Goal: Task Accomplishment & Management: Manage account settings

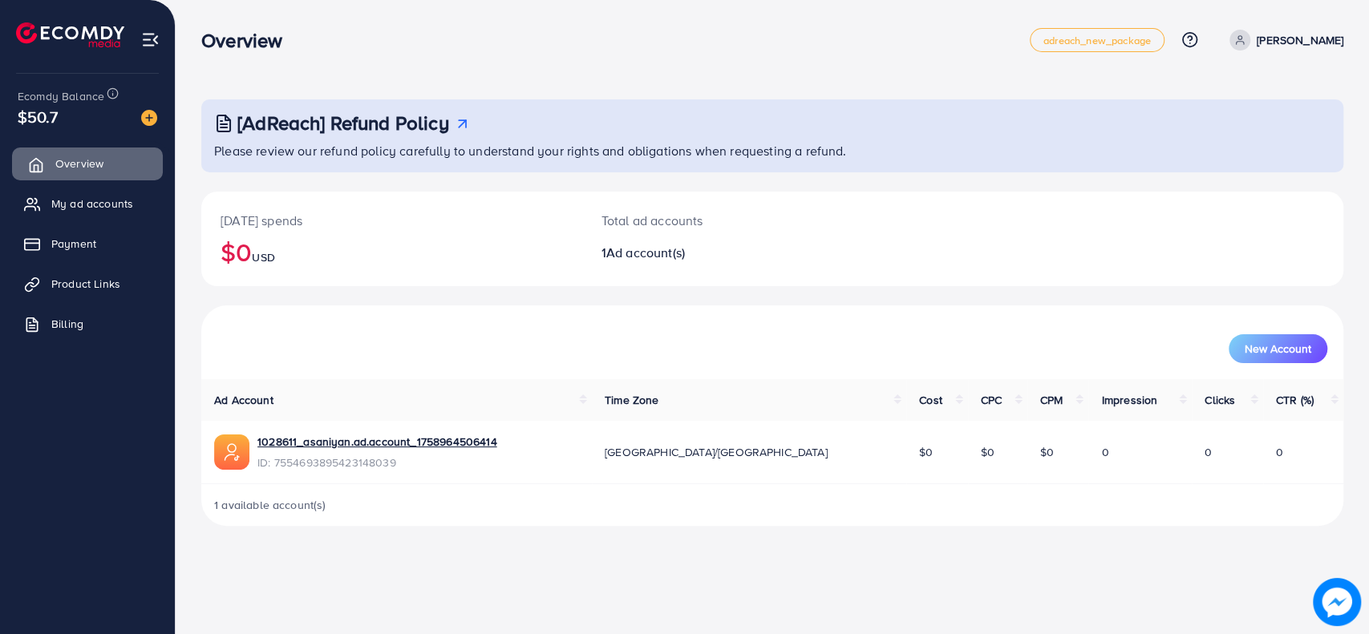
click at [82, 159] on span "Overview" at bounding box center [79, 164] width 48 height 16
click at [86, 212] on span "My ad accounts" at bounding box center [96, 204] width 82 height 16
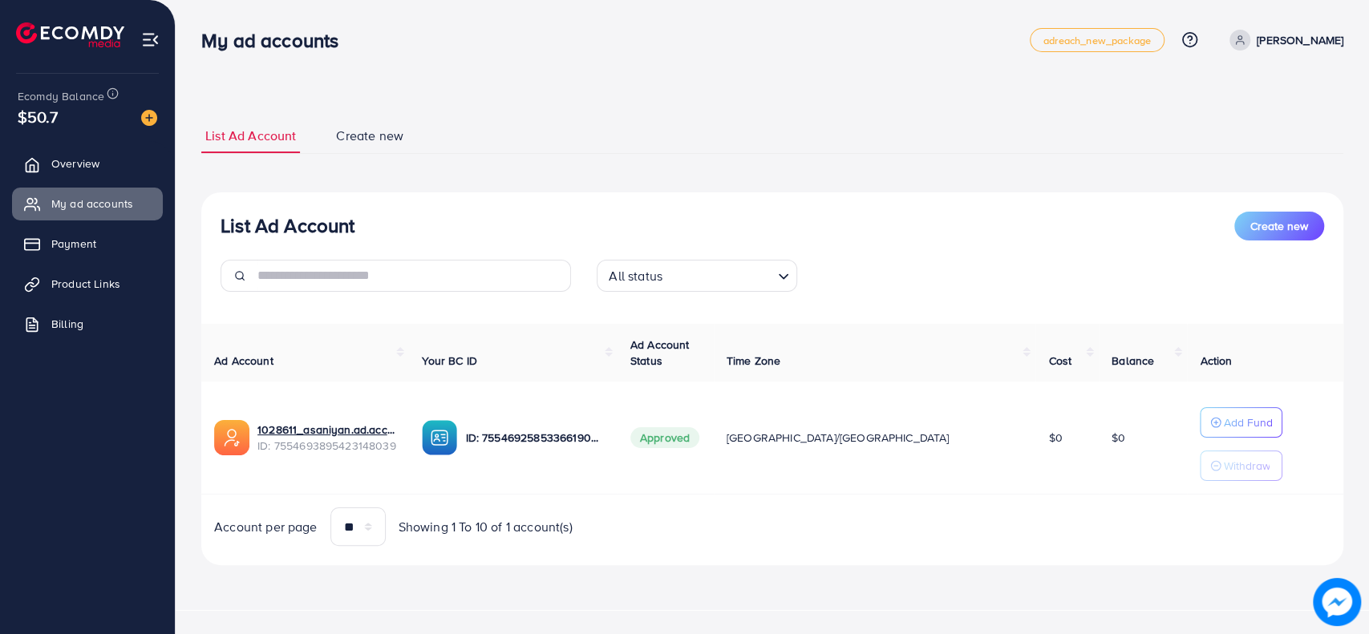
click at [376, 132] on span "Create new" at bounding box center [369, 136] width 67 height 18
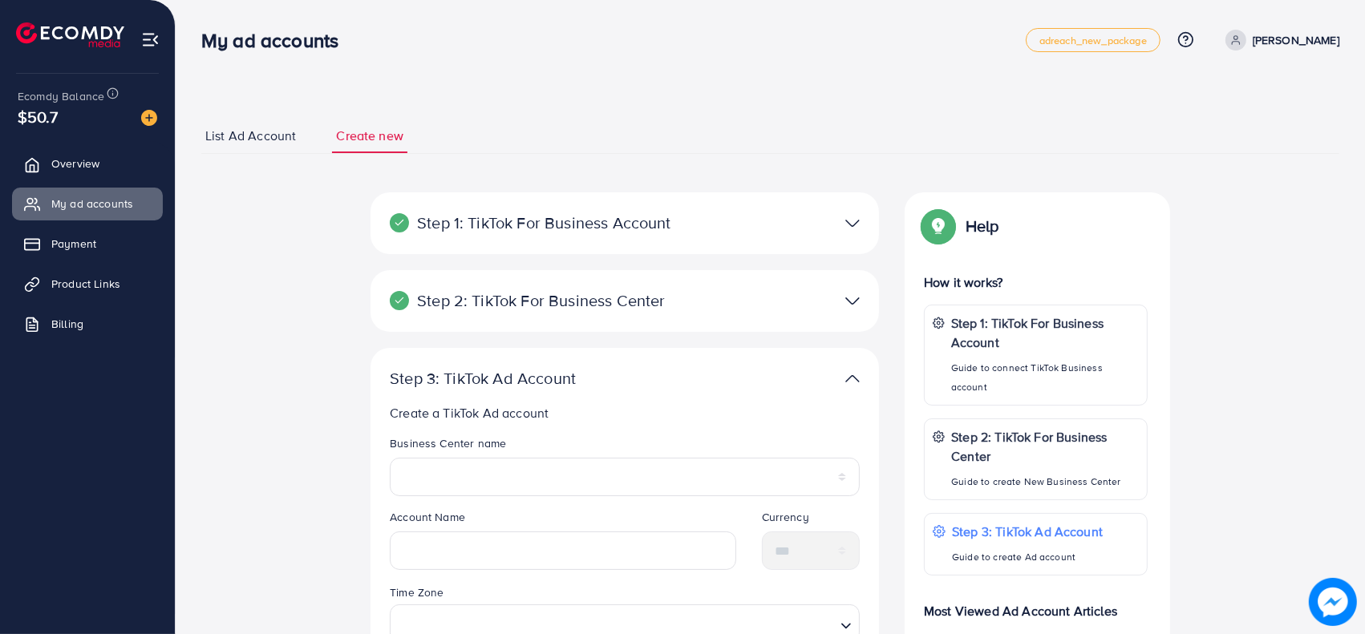
click at [274, 142] on span "List Ad Account" at bounding box center [250, 136] width 91 height 18
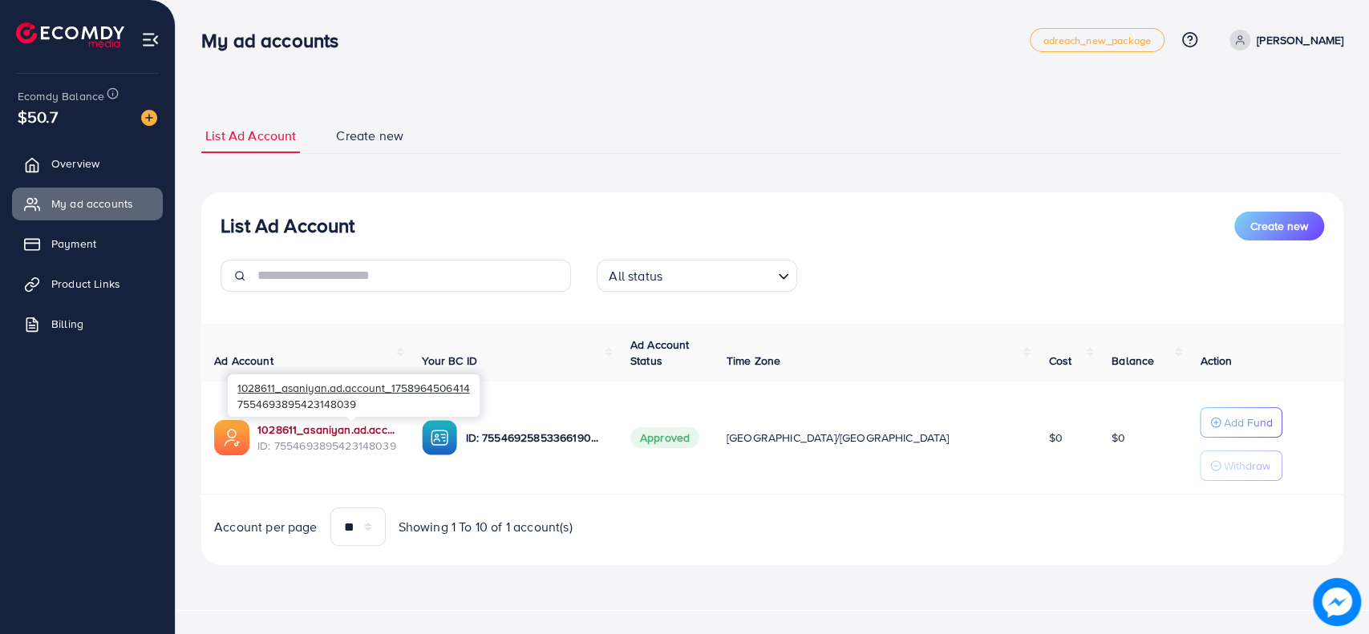
click at [314, 423] on link "1028611_asaniyan.ad.account_1758964506414" at bounding box center [326, 430] width 139 height 16
click at [87, 167] on span "Overview" at bounding box center [79, 164] width 48 height 16
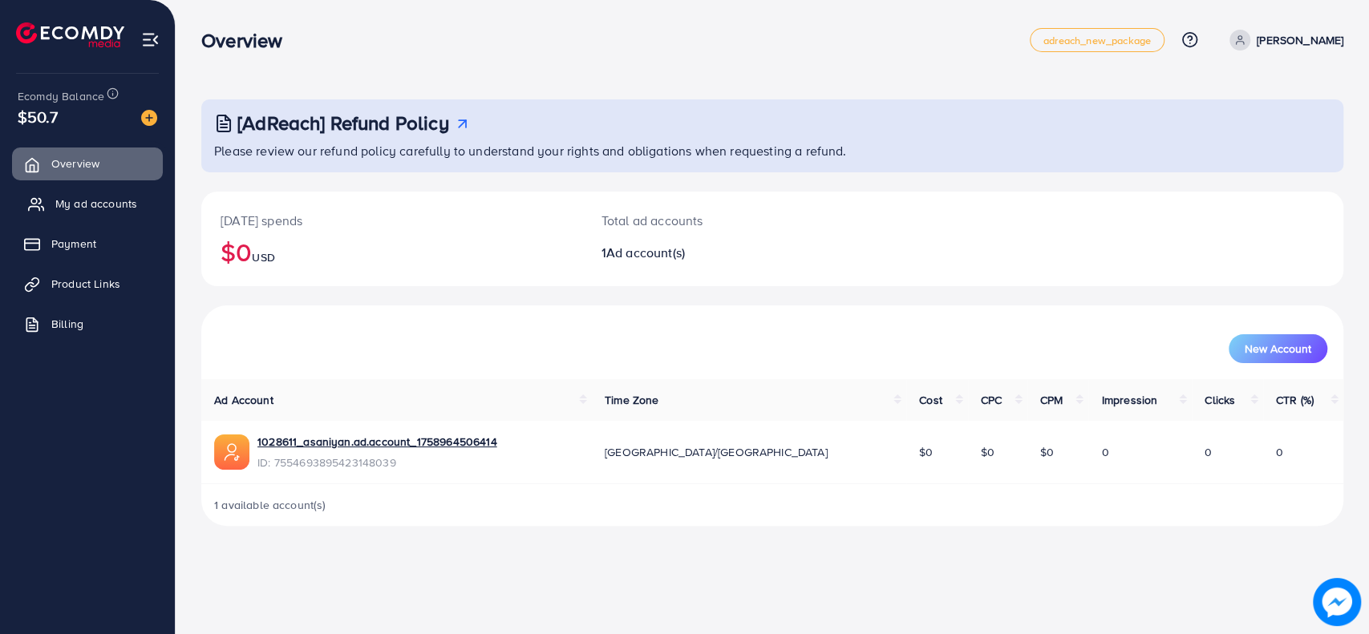
click at [62, 204] on span "My ad accounts" at bounding box center [96, 204] width 82 height 16
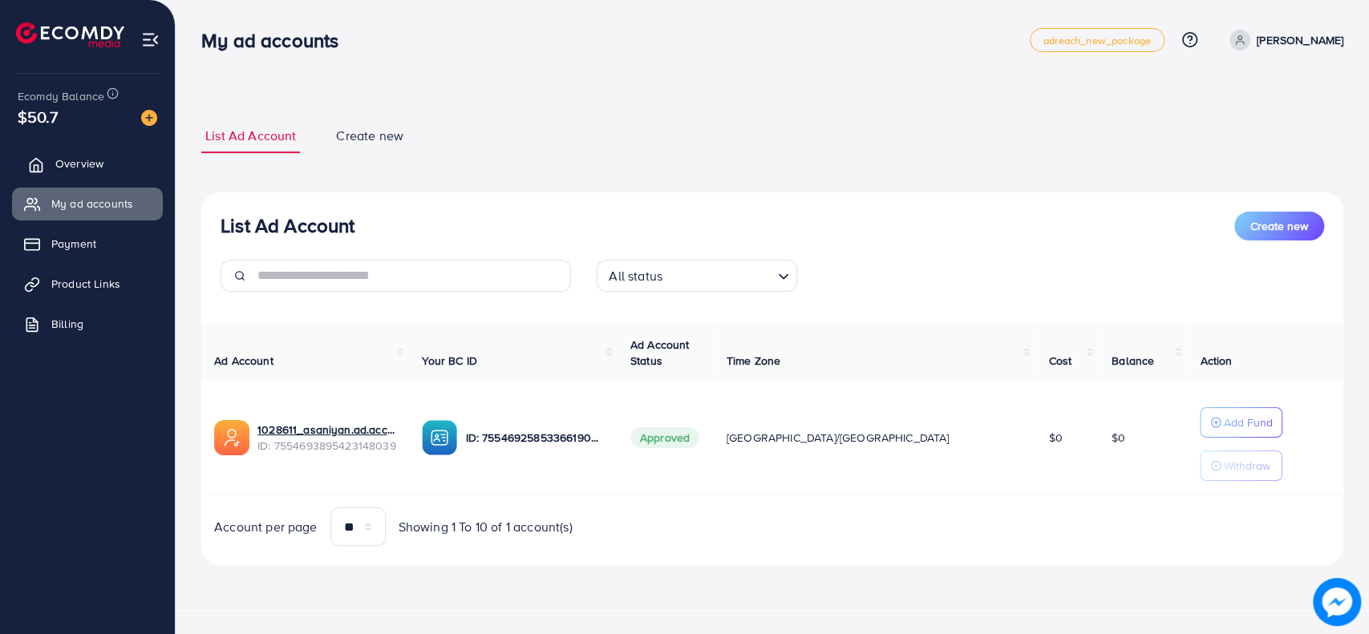
click at [64, 163] on span "Overview" at bounding box center [79, 164] width 48 height 16
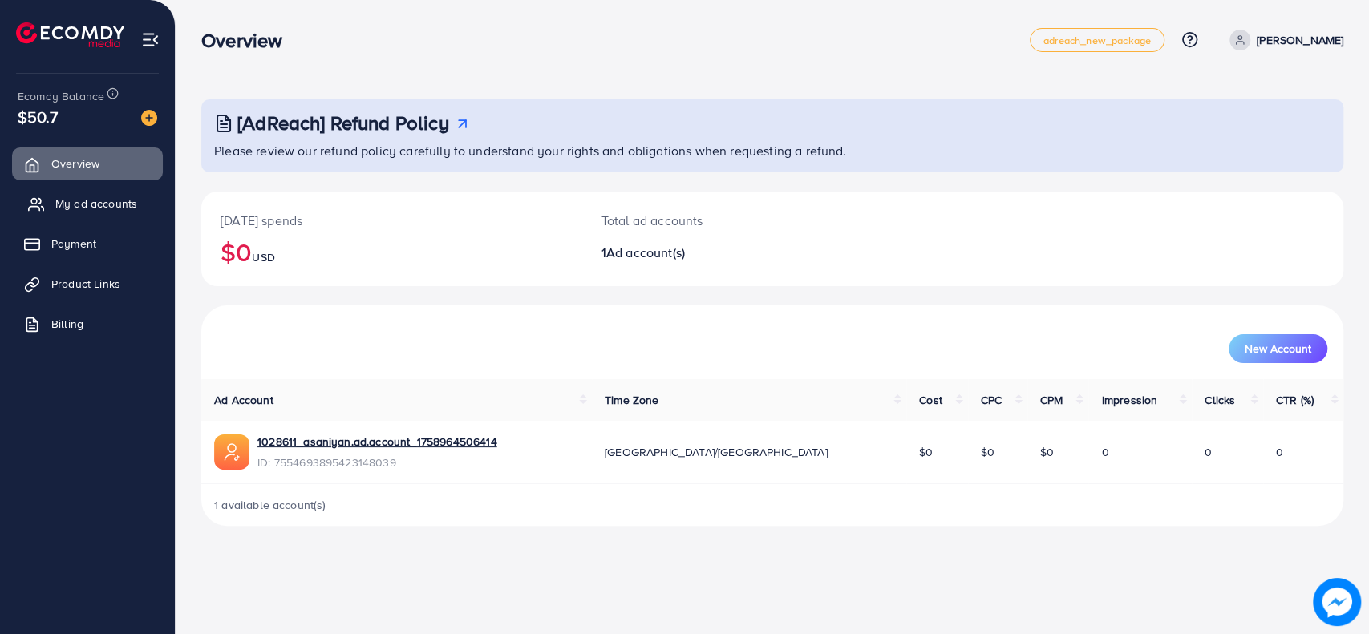
click at [93, 205] on span "My ad accounts" at bounding box center [96, 204] width 82 height 16
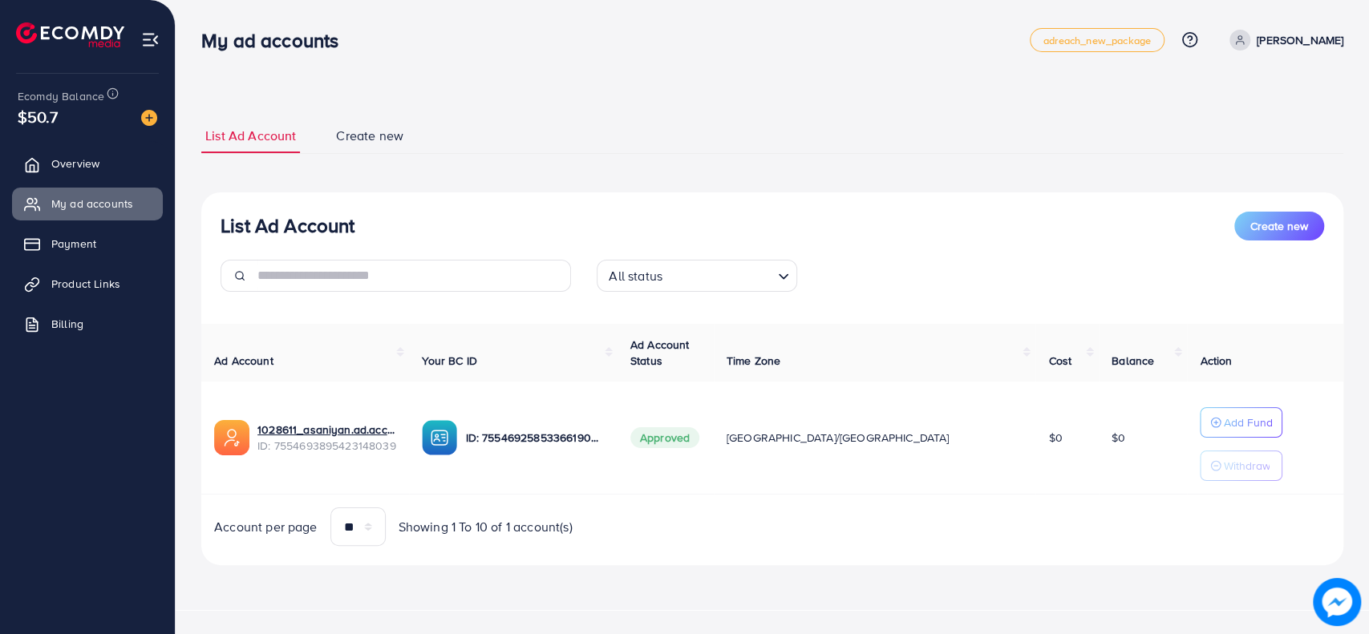
click at [226, 427] on img at bounding box center [231, 437] width 35 height 35
click at [273, 424] on link "1028611_asaniyan.ad.account_1758964506414" at bounding box center [326, 430] width 139 height 16
